Goal: Obtain resource: Obtain resource

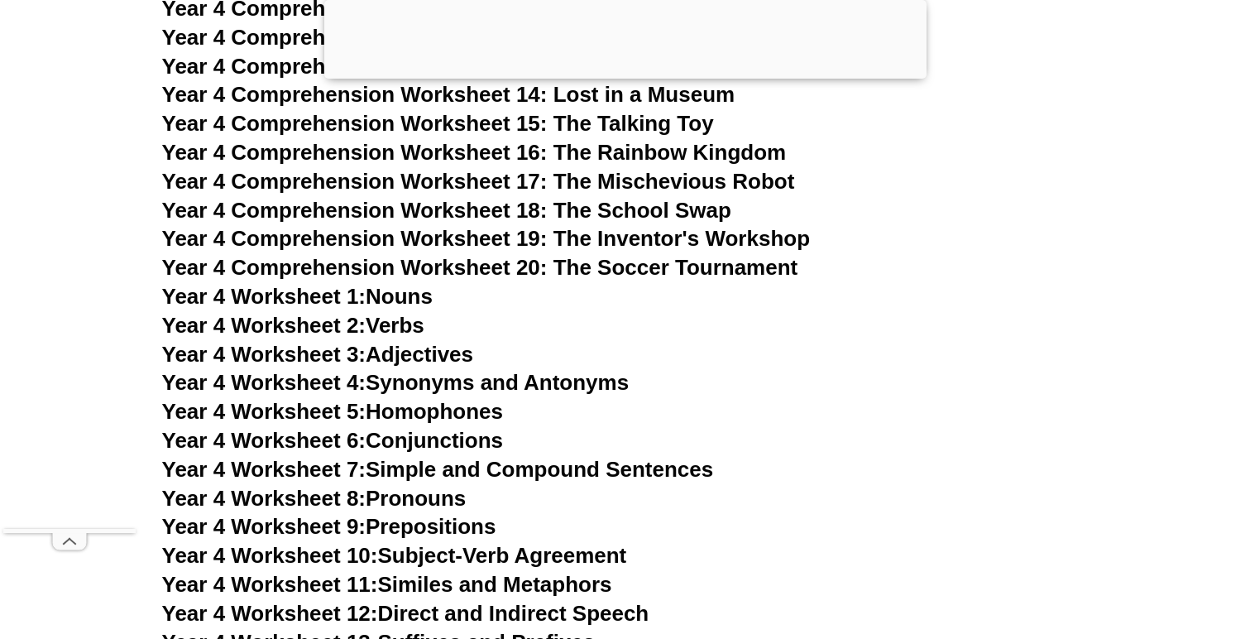
scroll to position [6630, 0]
click at [359, 294] on span "Year 4 Worksheet 1:" at bounding box center [264, 295] width 204 height 25
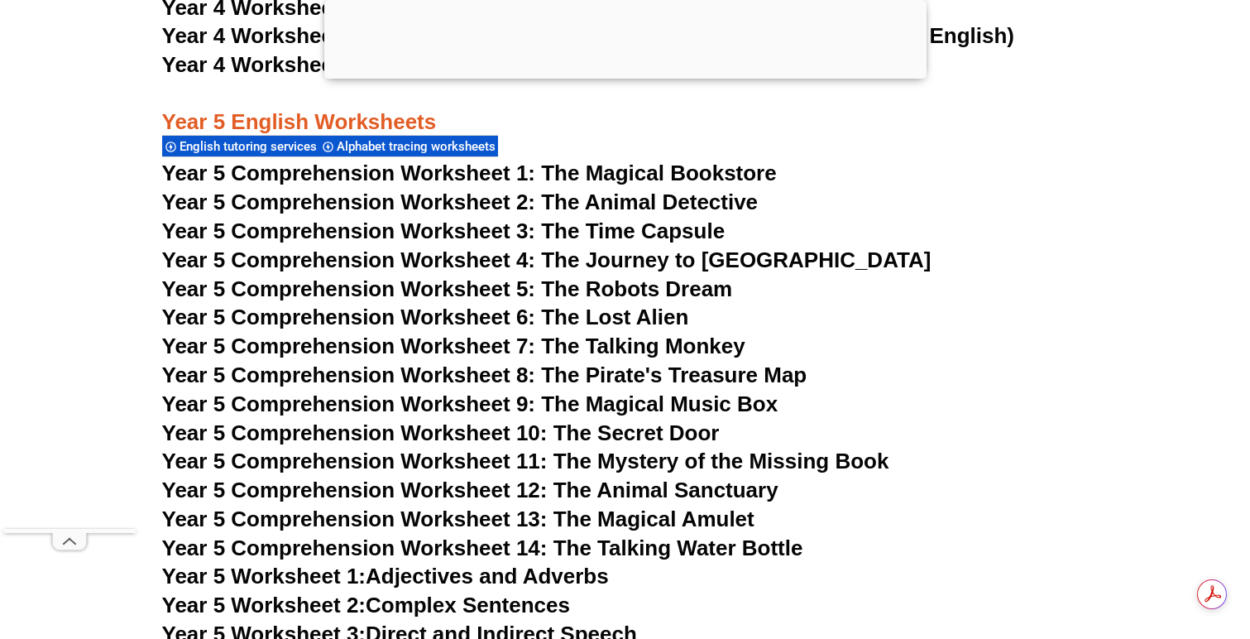
scroll to position [6892, 0]
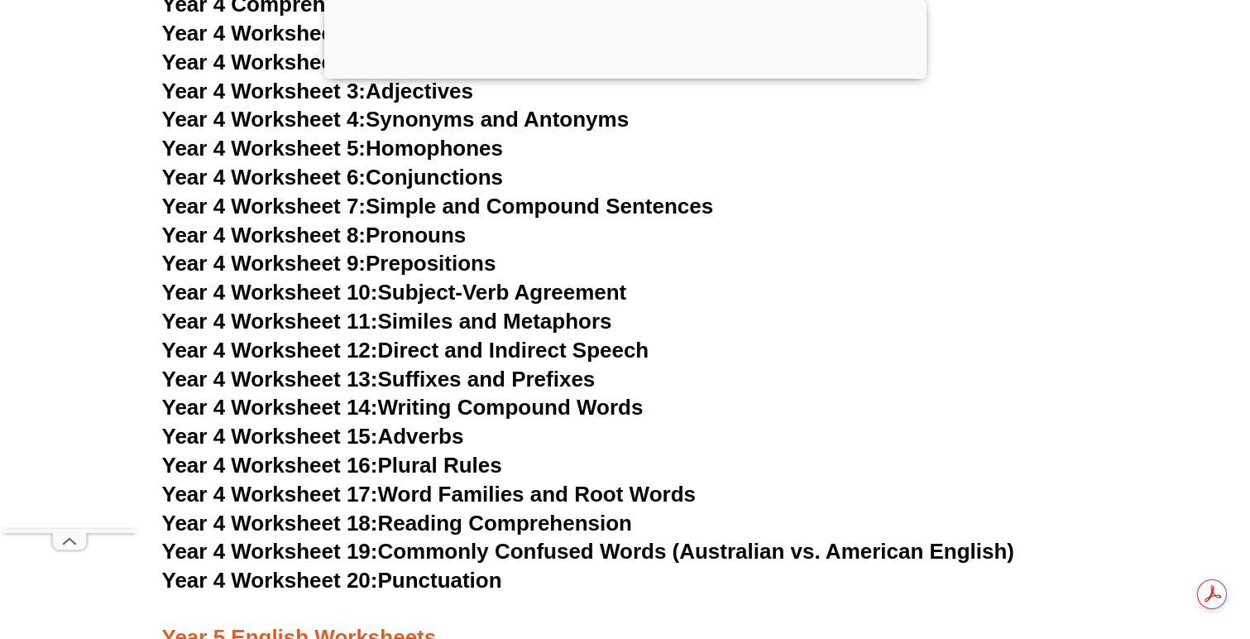
click at [459, 472] on link "Year 4 Worksheet 16: Plural Rules" at bounding box center [332, 465] width 340 height 25
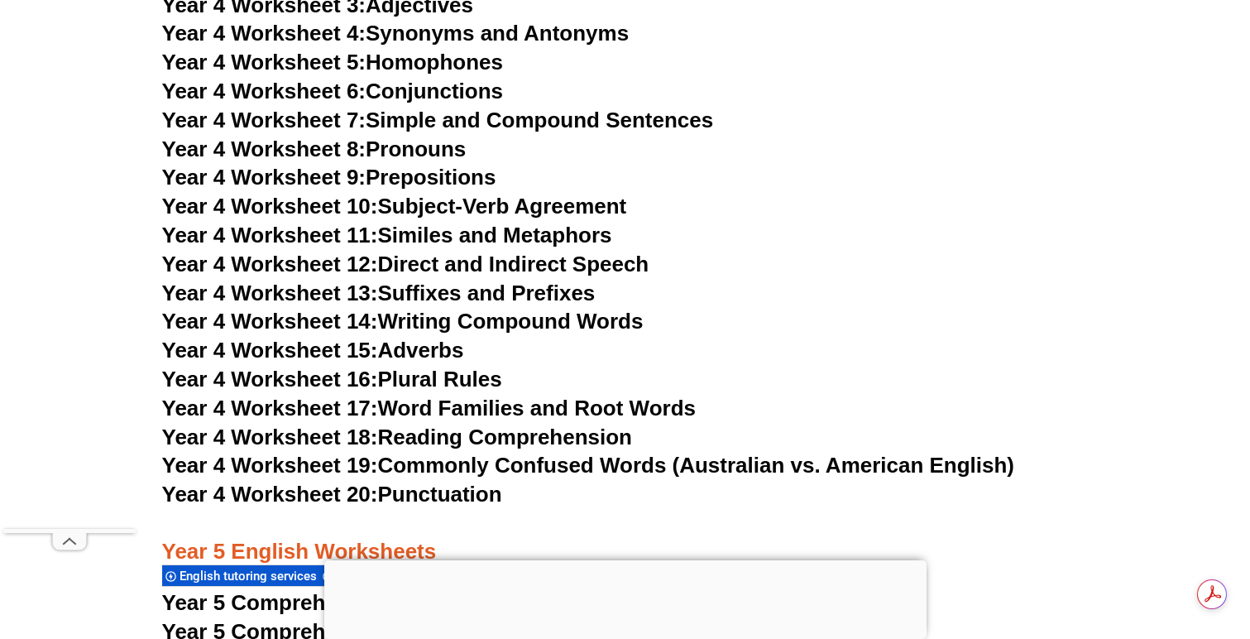
scroll to position [7503, 0]
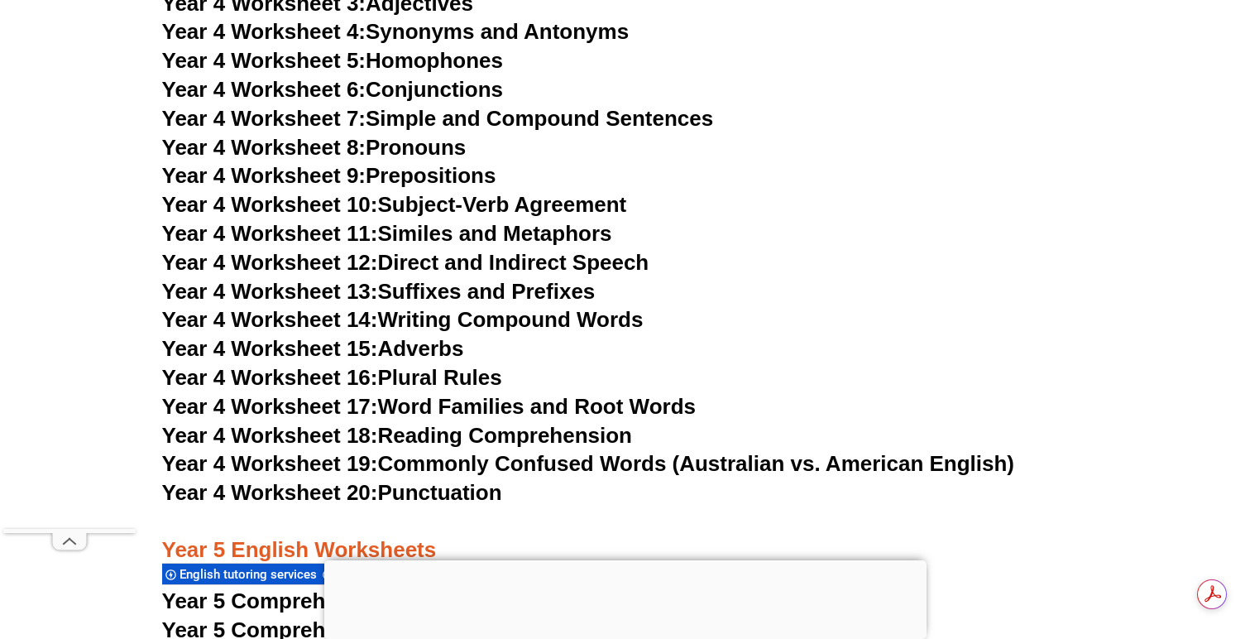
click at [433, 296] on link "Year 4 Worksheet 13: Suffixes and Prefixes" at bounding box center [378, 291] width 433 height 25
click at [430, 405] on link "Year 4 Worksheet 17: Word Families and Root Words" at bounding box center [429, 406] width 534 height 25
